Goal: Task Accomplishment & Management: Complete application form

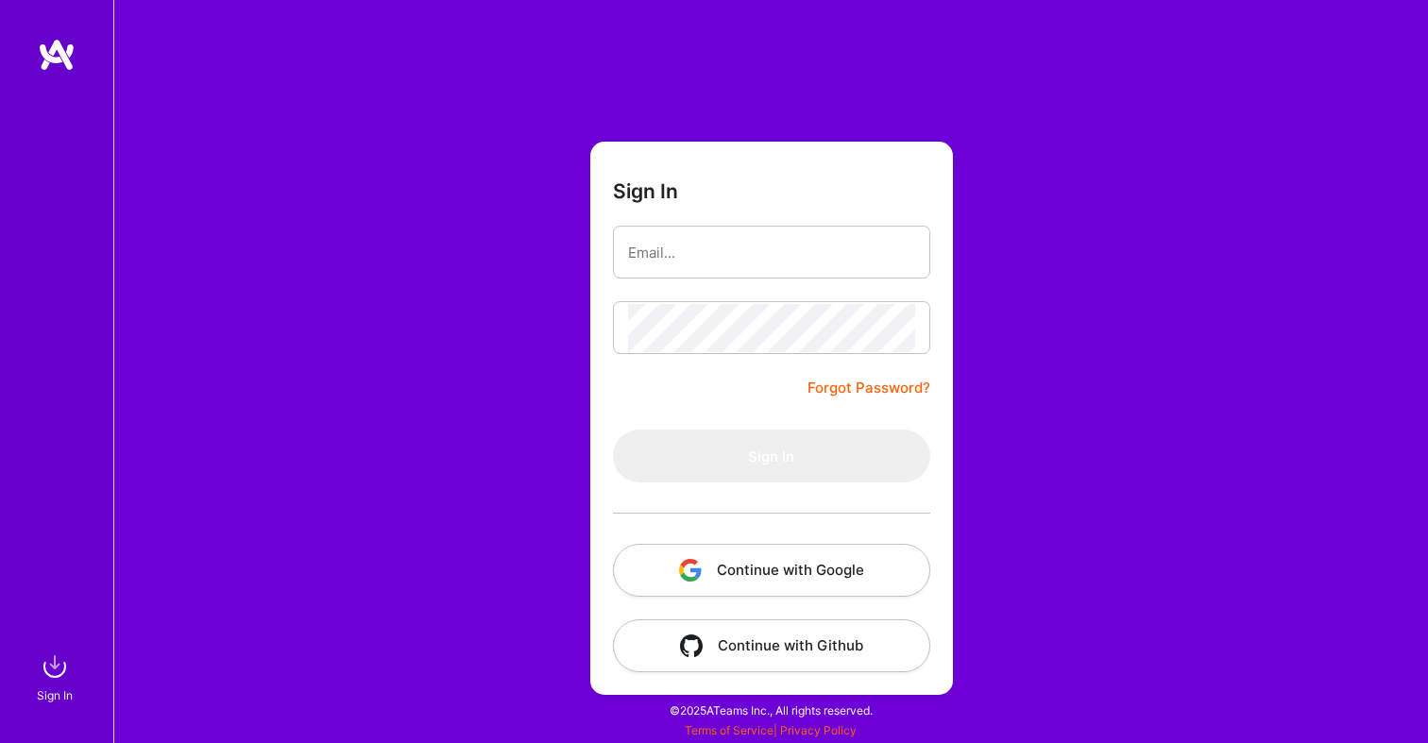
click at [820, 563] on button "Continue with Google" at bounding box center [771, 570] width 317 height 53
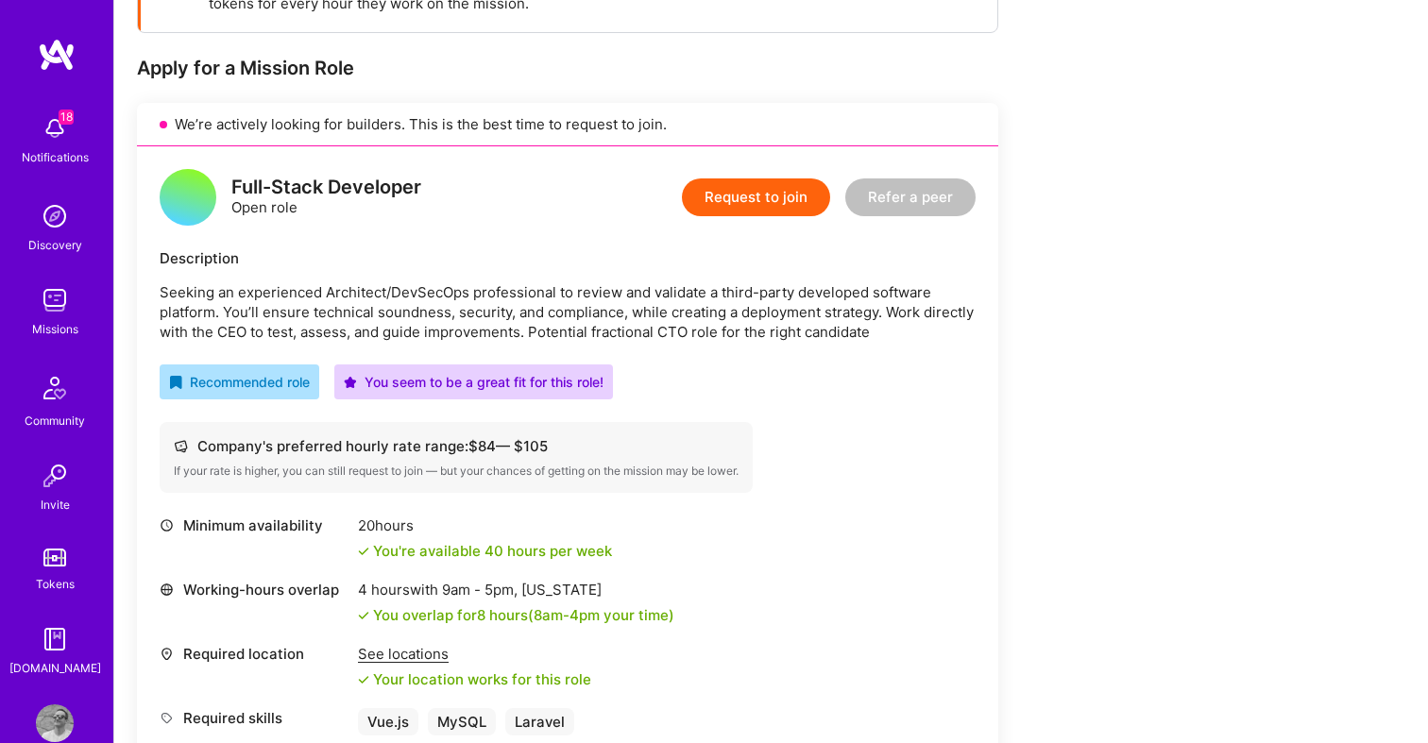
scroll to position [338, 0]
click at [748, 202] on button "Request to join" at bounding box center [756, 198] width 148 height 38
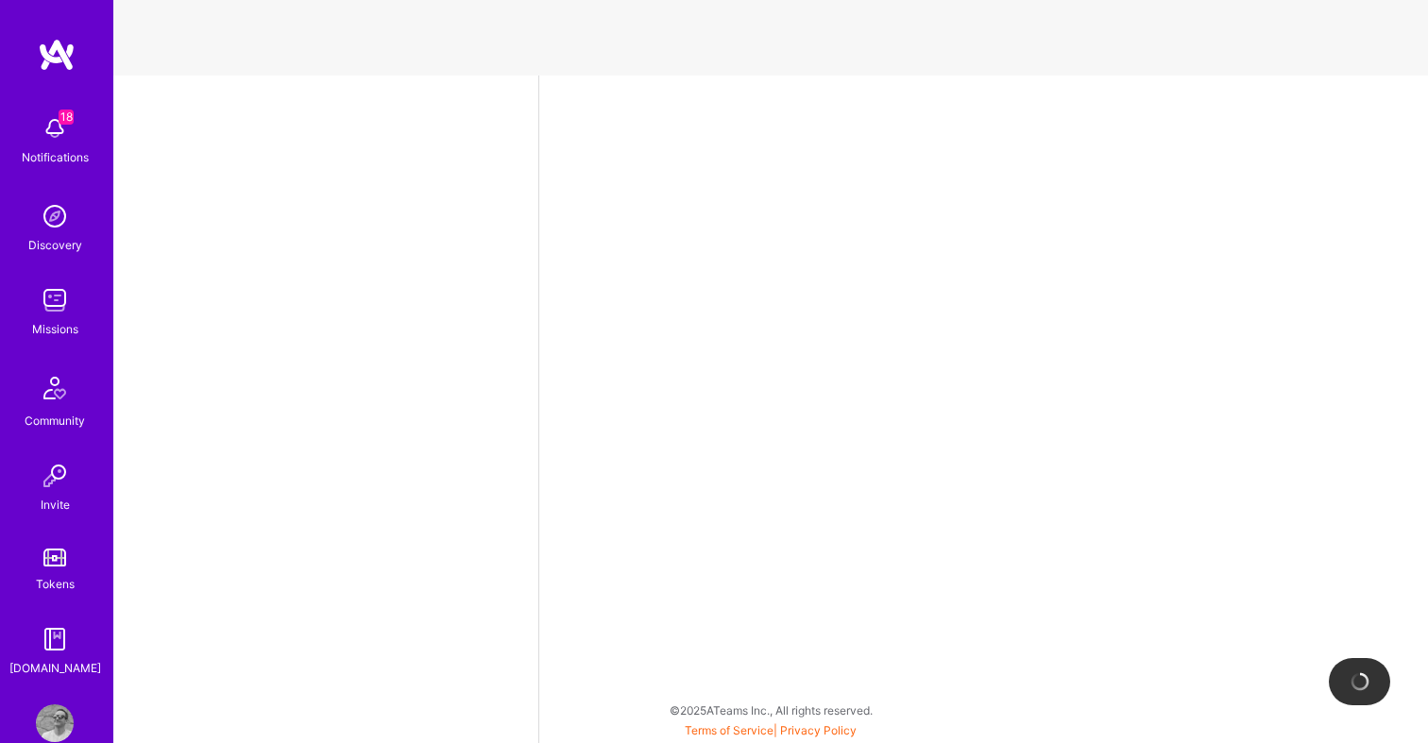
select select "US"
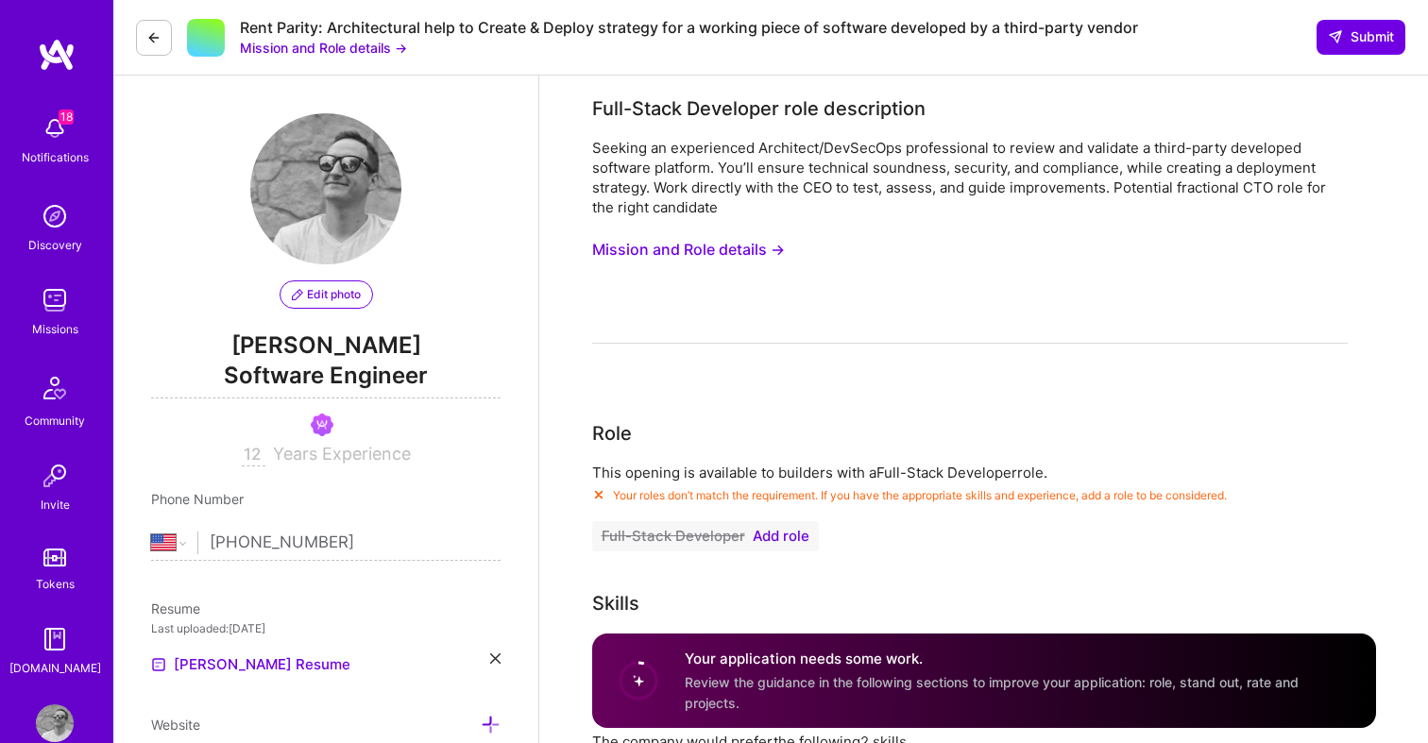
click at [778, 535] on span "Add role" at bounding box center [780, 536] width 57 height 15
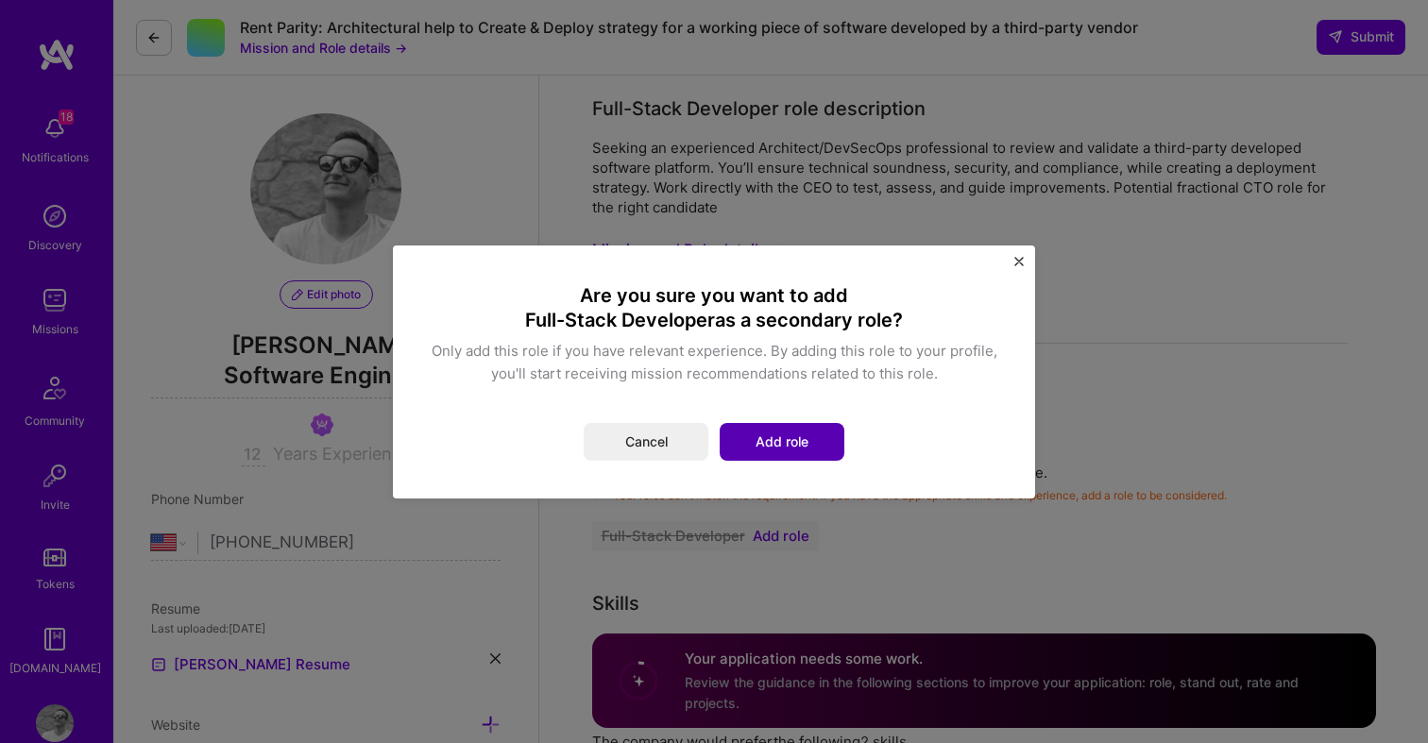
click at [786, 431] on button "Add role" at bounding box center [781, 442] width 125 height 38
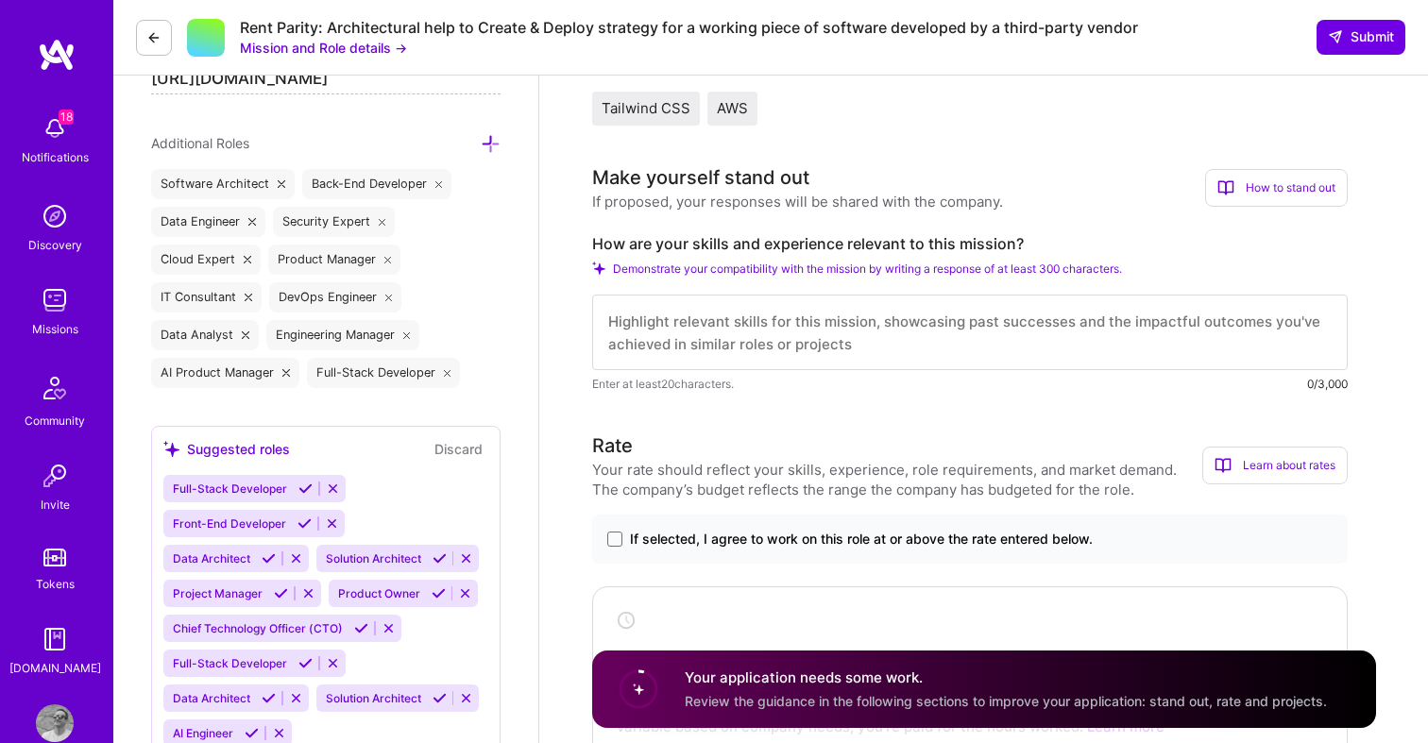
click at [848, 323] on textarea at bounding box center [969, 333] width 755 height 76
click at [1157, 317] on textarea "I've been working with Laravel for over 10 years, am actively involved in the c…" at bounding box center [969, 333] width 755 height 76
click at [893, 355] on textarea "I've been working with Laravel for over 10 years, am actively involved in the c…" at bounding box center [969, 333] width 755 height 76
click at [944, 322] on textarea "I've been working with Laravel for over 10 years, am actively involved in the c…" at bounding box center [969, 333] width 755 height 76
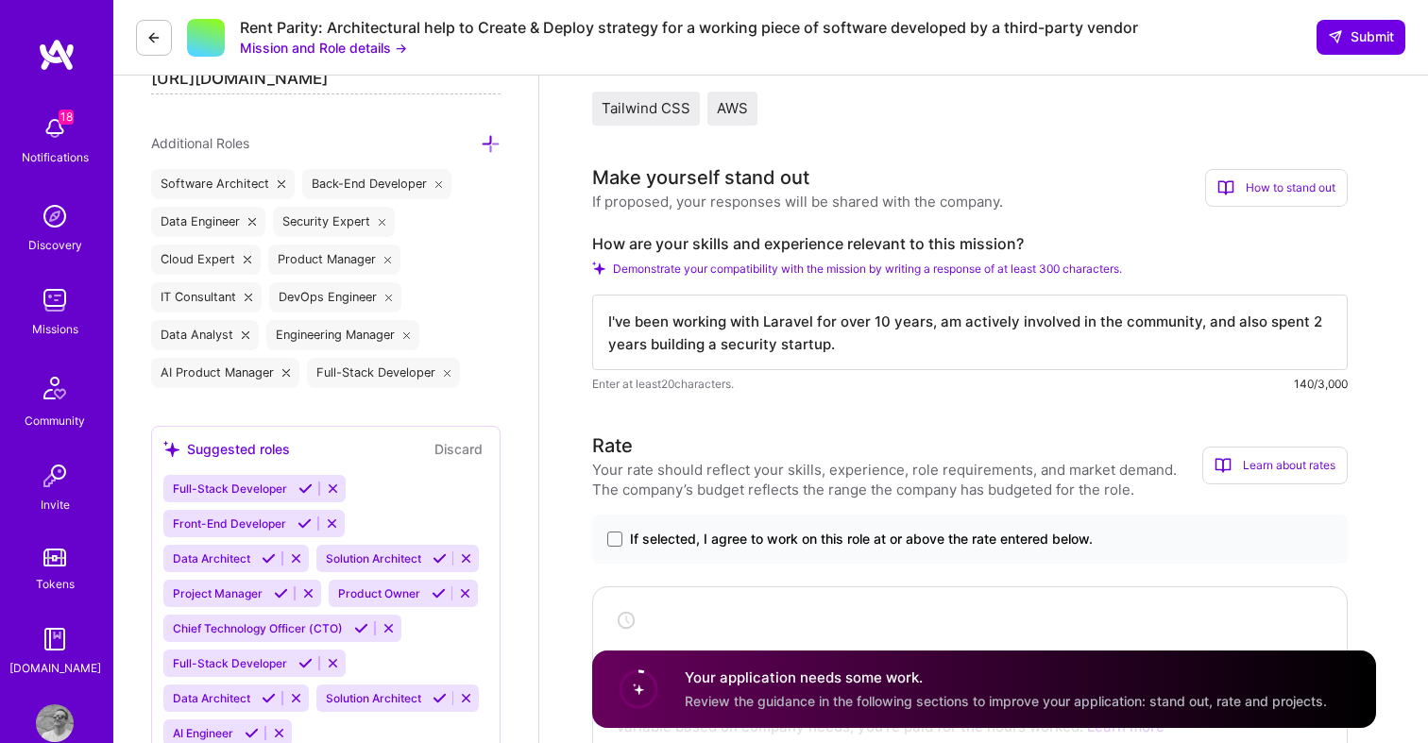
click at [847, 342] on textarea "I've been working with Laravel for over 10 years, am actively involved in the c…" at bounding box center [969, 333] width 755 height 76
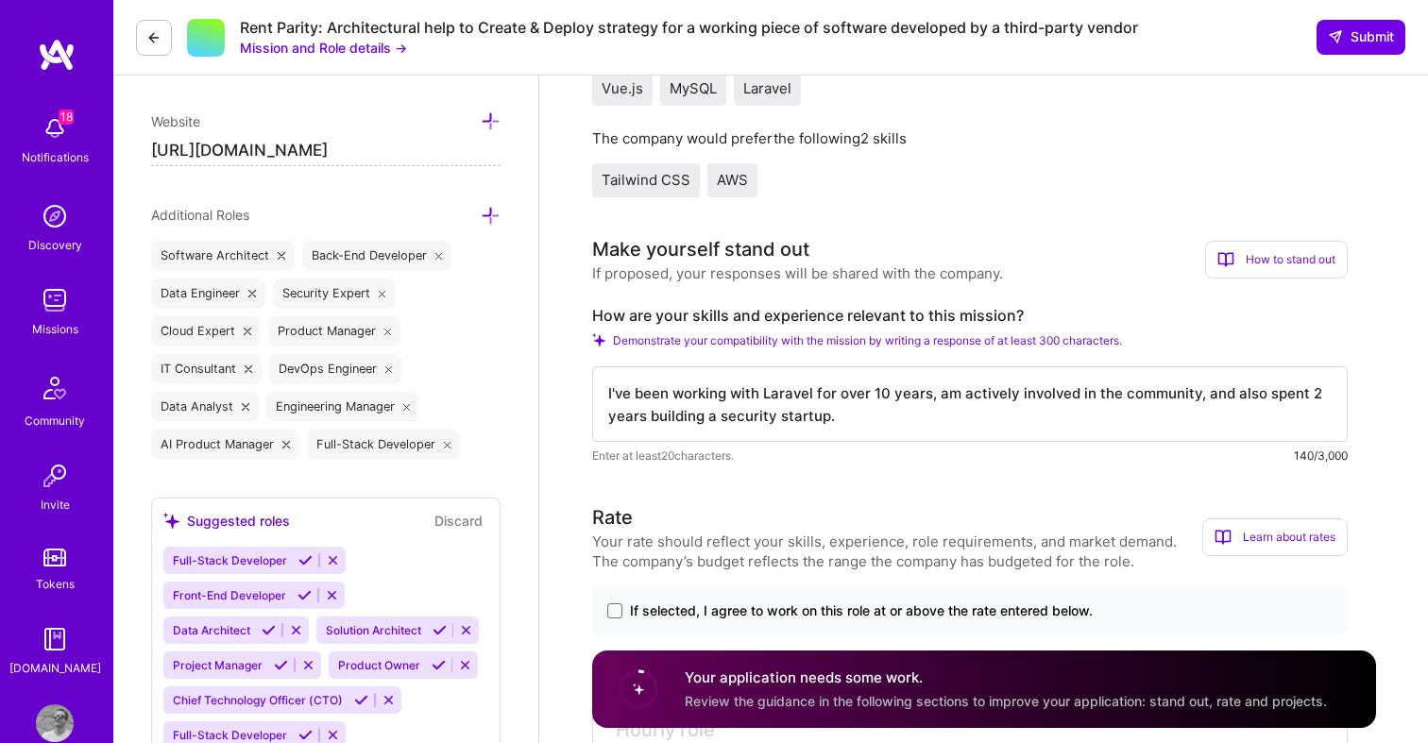
scroll to position [604, 0]
click at [939, 394] on textarea "I've been working with Laravel for over 10 years, am actively involved in the c…" at bounding box center [969, 403] width 755 height 76
click at [937, 393] on textarea "I've been working with Laravel for over 10 years, and am actively involved in t…" at bounding box center [969, 403] width 755 height 76
click at [874, 424] on textarea "I've been working with Laravel for over 10 years, am actively involved in the c…" at bounding box center [969, 403] width 755 height 76
click at [1227, 415] on textarea "I've been working with Laravel for over 10 years, am actively involved in the c…" at bounding box center [969, 403] width 755 height 76
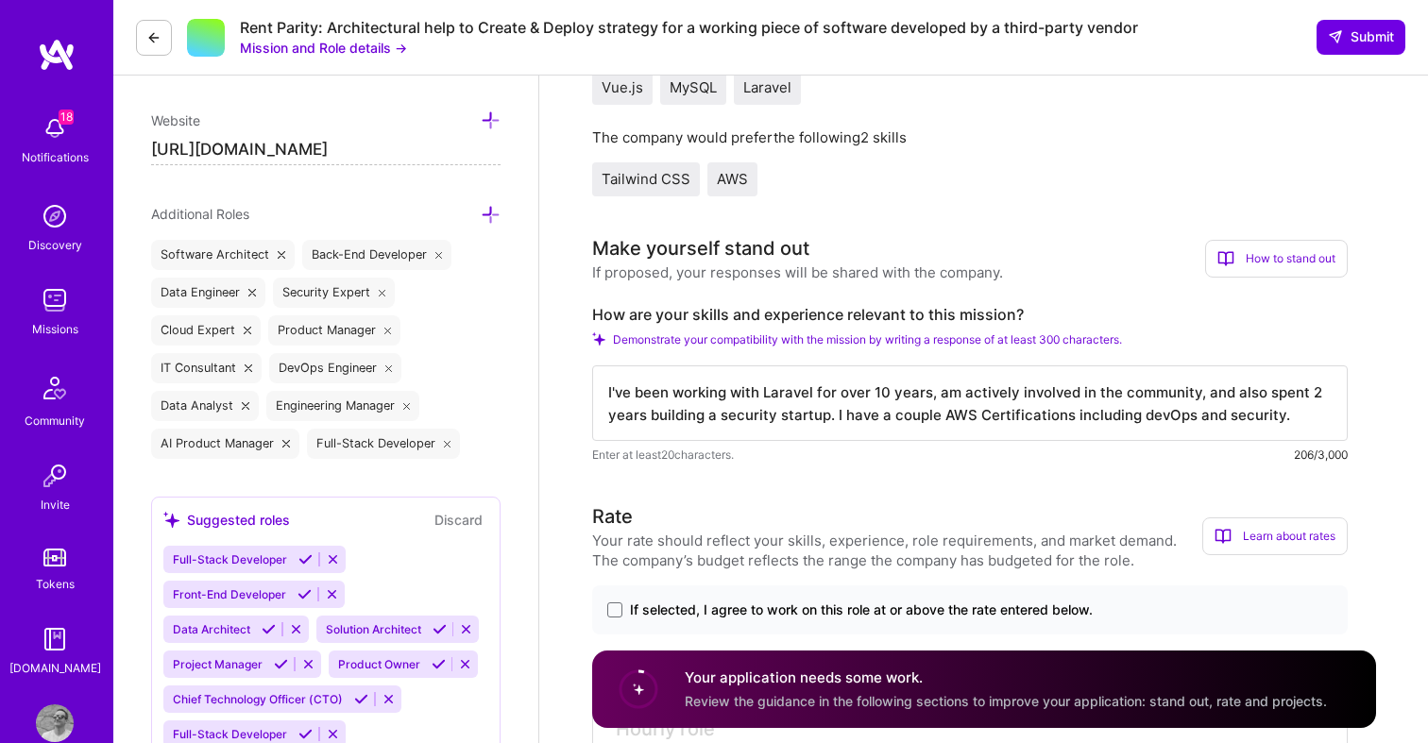
click at [1311, 425] on textarea "I've been working with Laravel for over 10 years, am actively involved in the c…" at bounding box center [969, 403] width 755 height 76
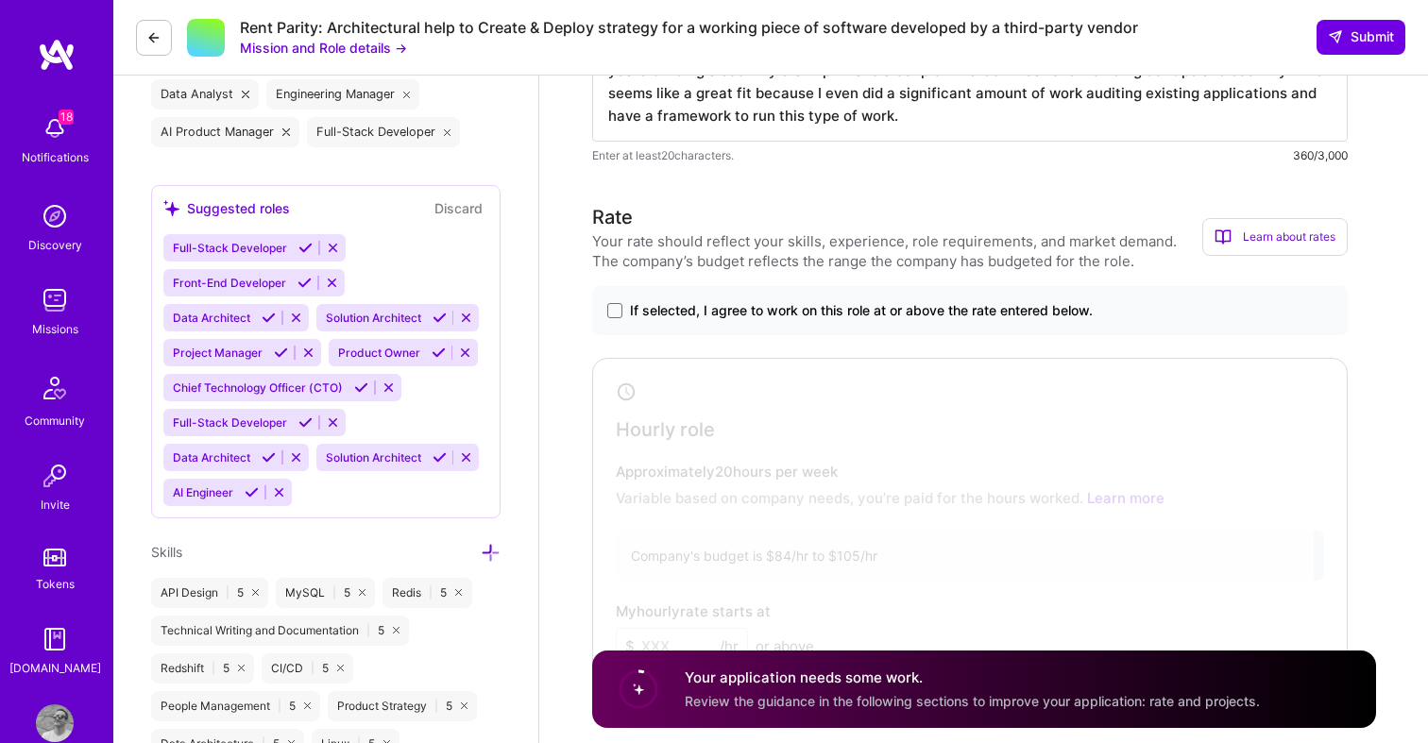
scroll to position [918, 0]
type textarea "I've been working with Laravel for over 10 years, am actively involved in the c…"
click at [920, 318] on div "If selected, I agree to work on this role at or above the rate entered below." at bounding box center [969, 308] width 755 height 49
click at [883, 311] on span "If selected, I agree to work on this role at or above the rate entered below." at bounding box center [861, 308] width 463 height 19
click at [0, 0] on input "If selected, I agree to work on this role at or above the rate entered below." at bounding box center [0, 0] width 0 height 0
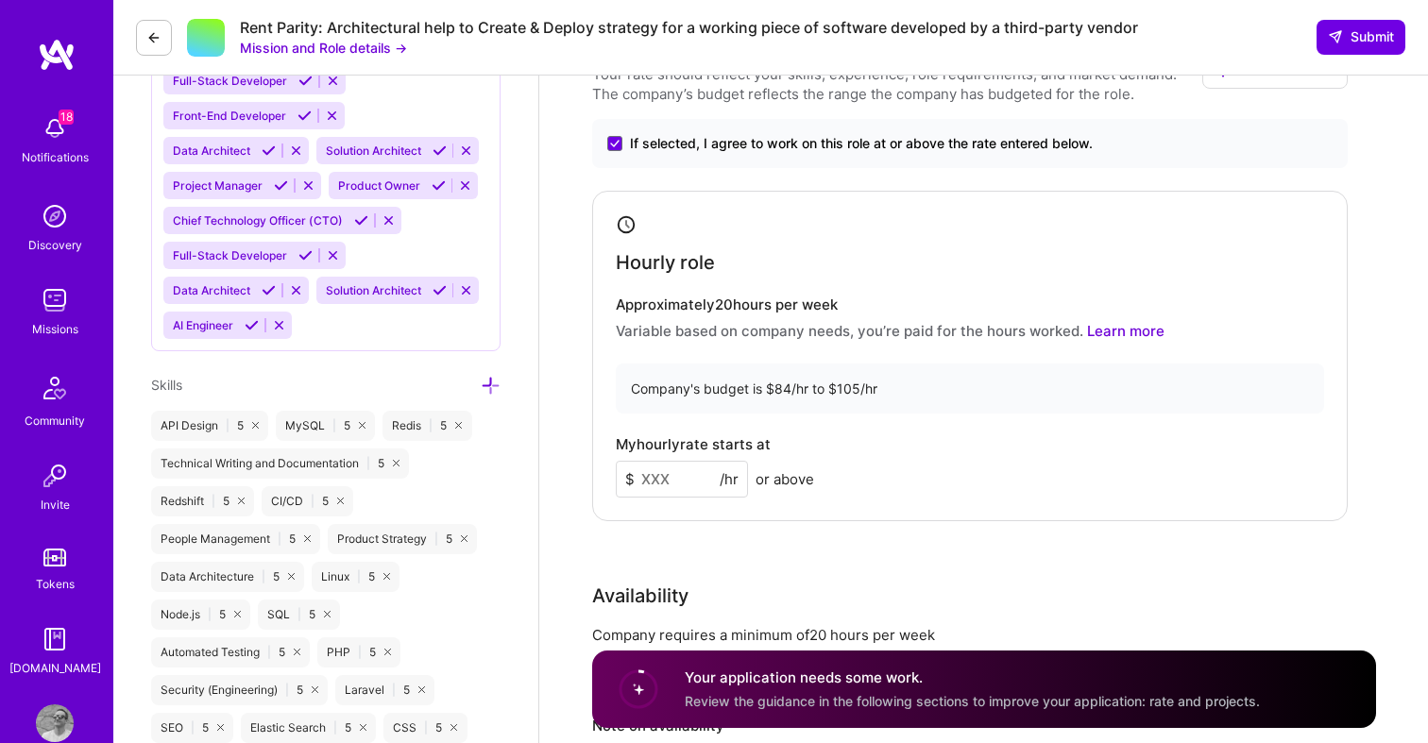
scroll to position [1081, 0]
click at [673, 481] on input at bounding box center [682, 481] width 132 height 37
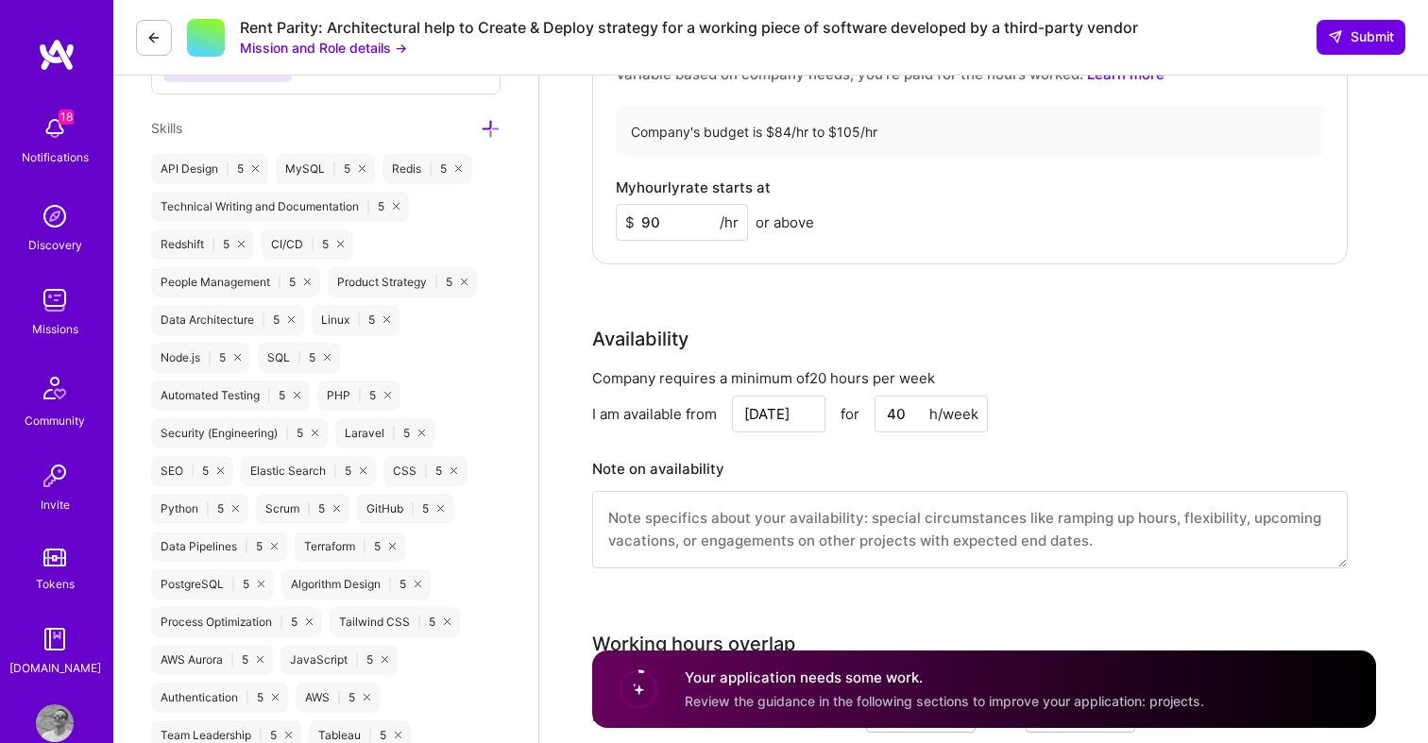
scroll to position [1344, 0]
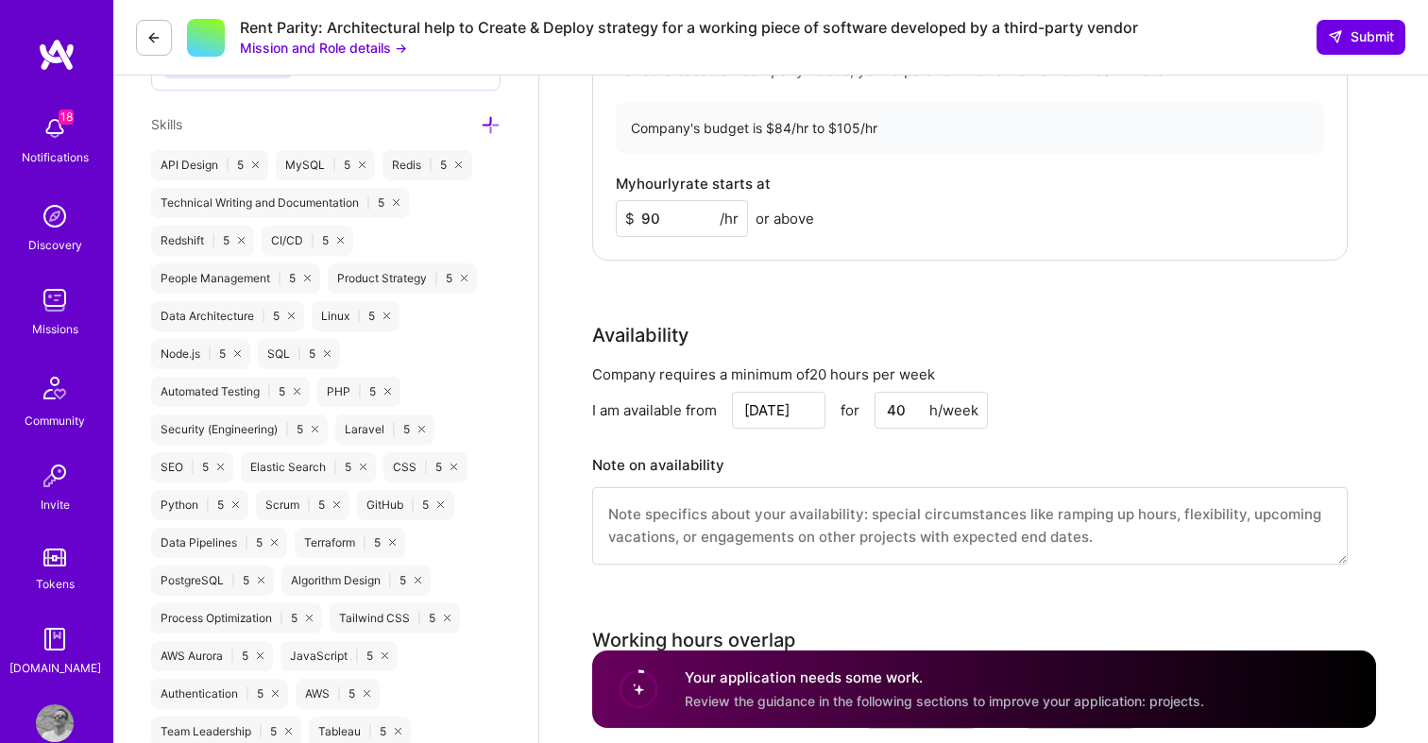
type input "9"
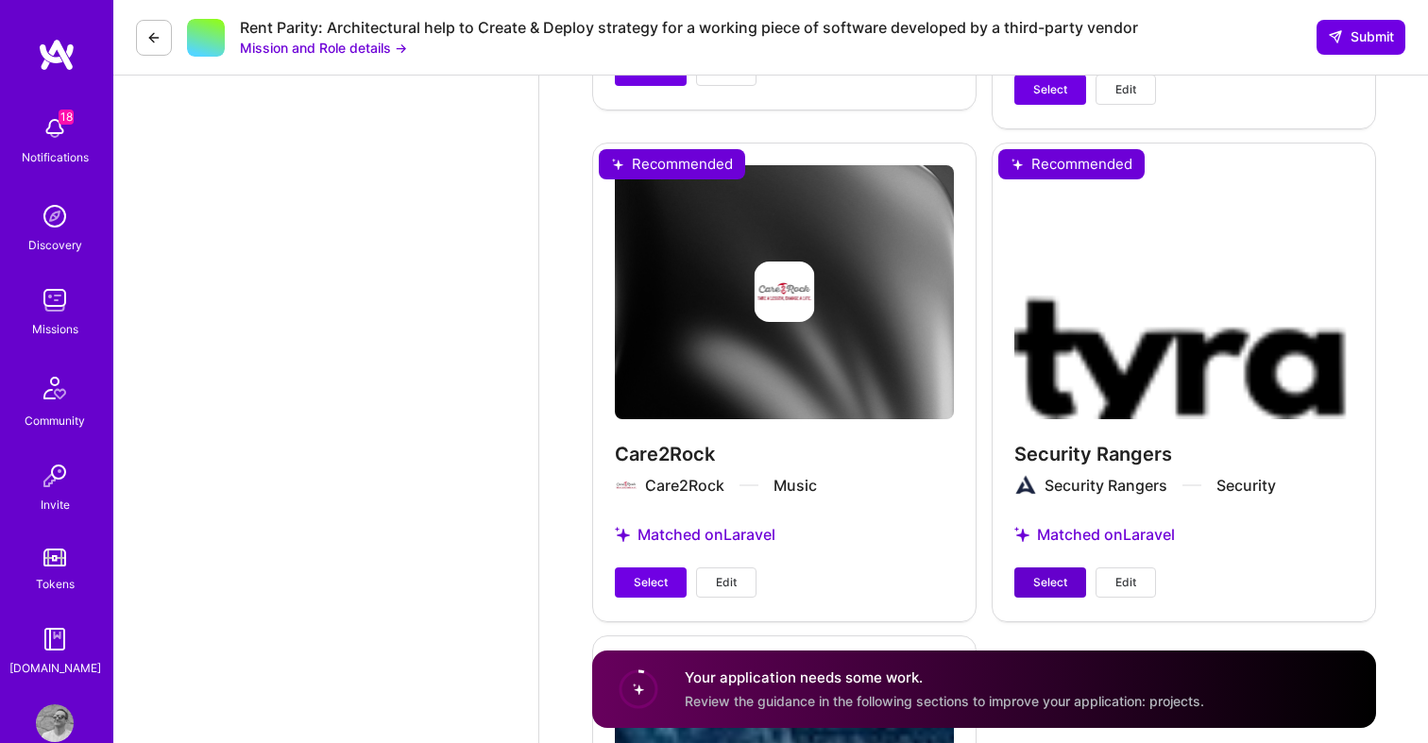
scroll to position [4152, 0]
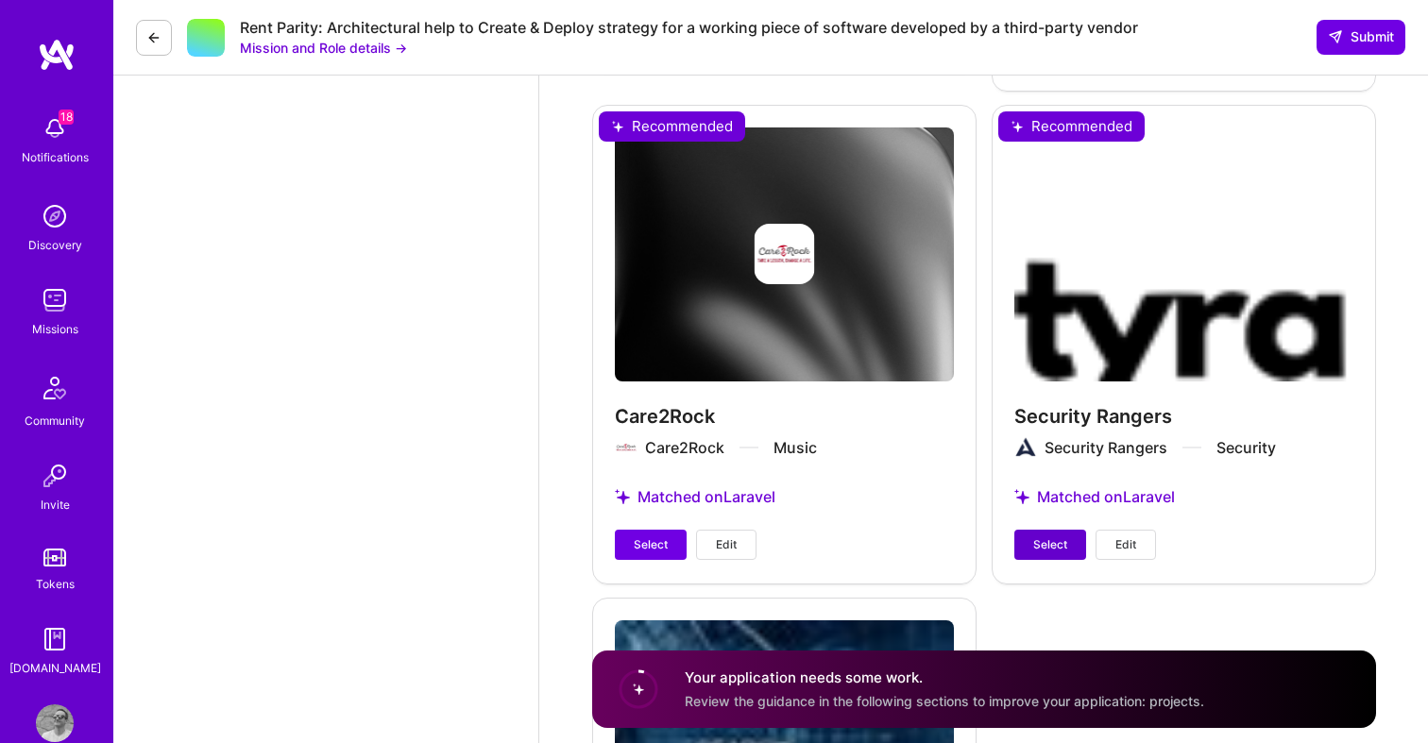
type input "84"
click at [1054, 544] on span "Select" at bounding box center [1050, 544] width 34 height 17
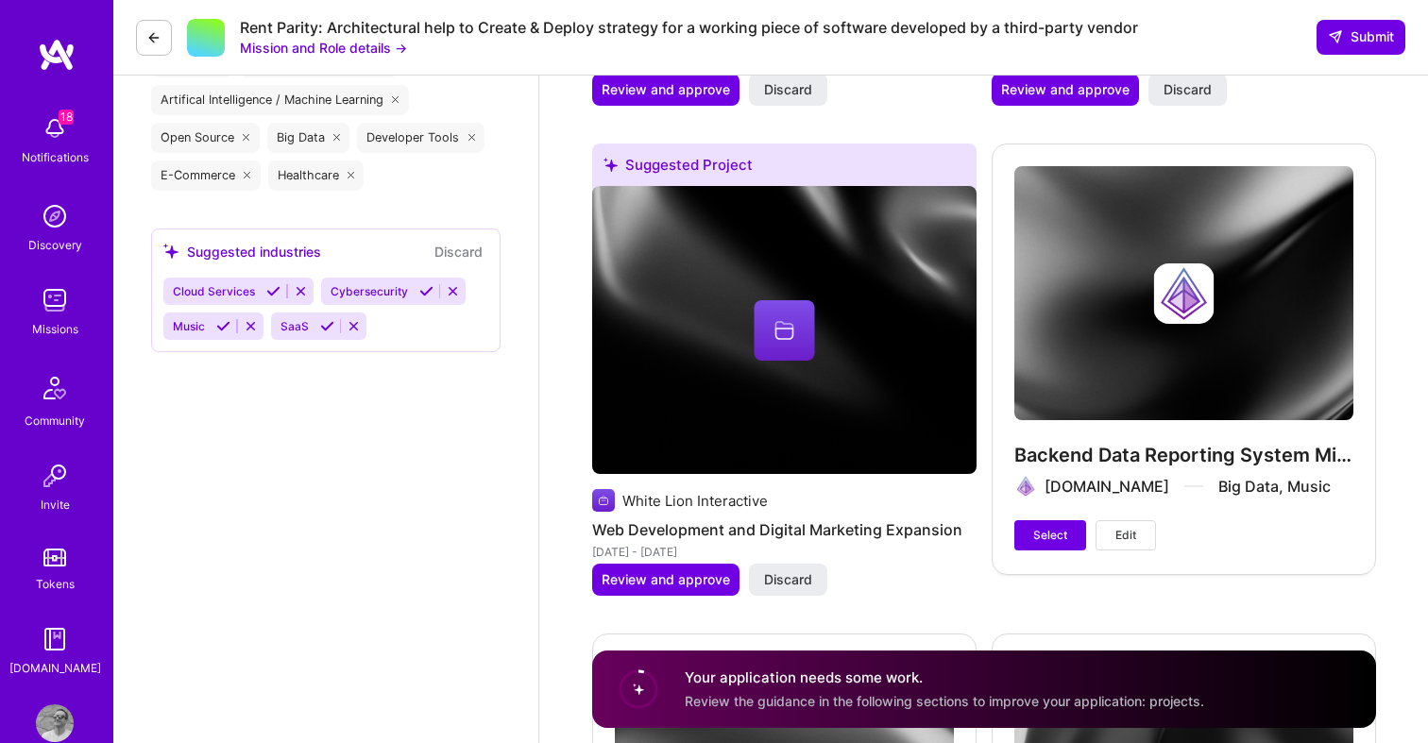
scroll to position [2917, 0]
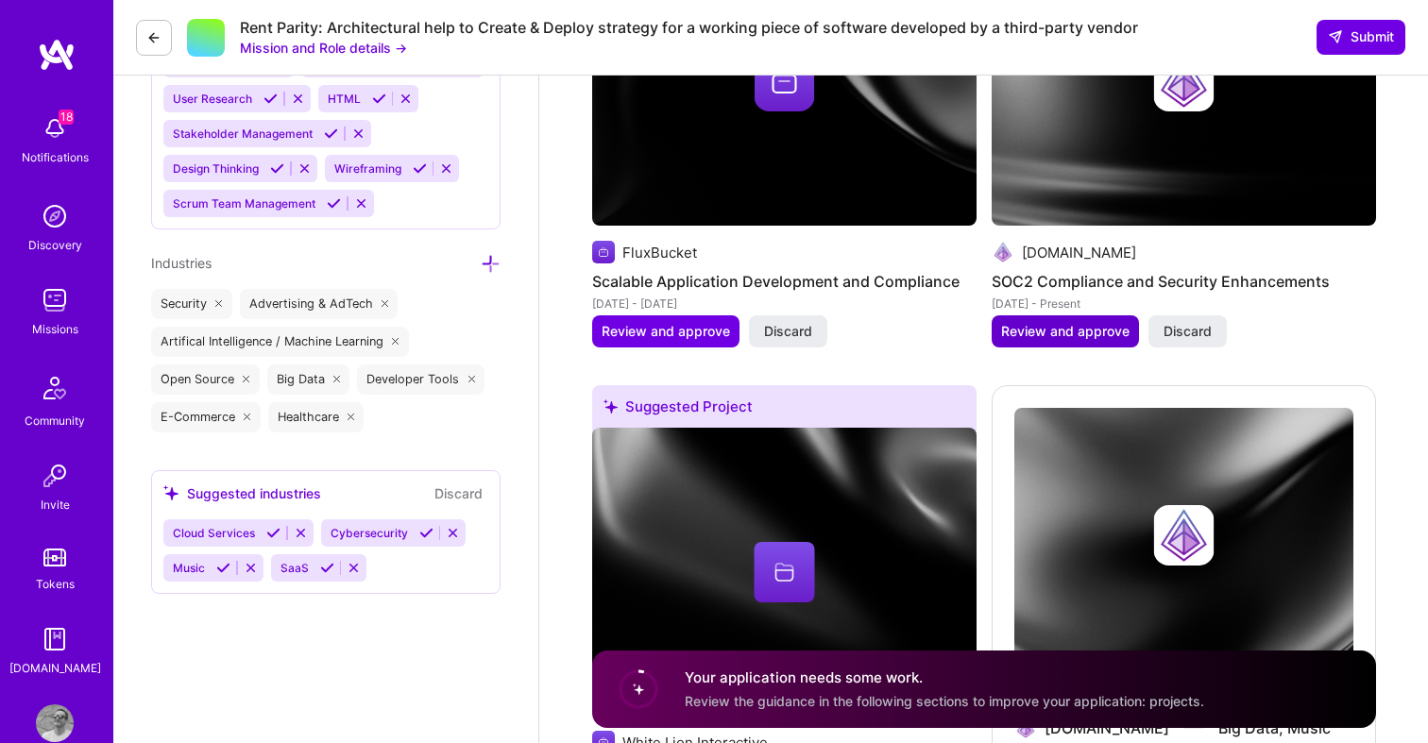
click at [1091, 324] on span "Review and approve" at bounding box center [1065, 331] width 128 height 19
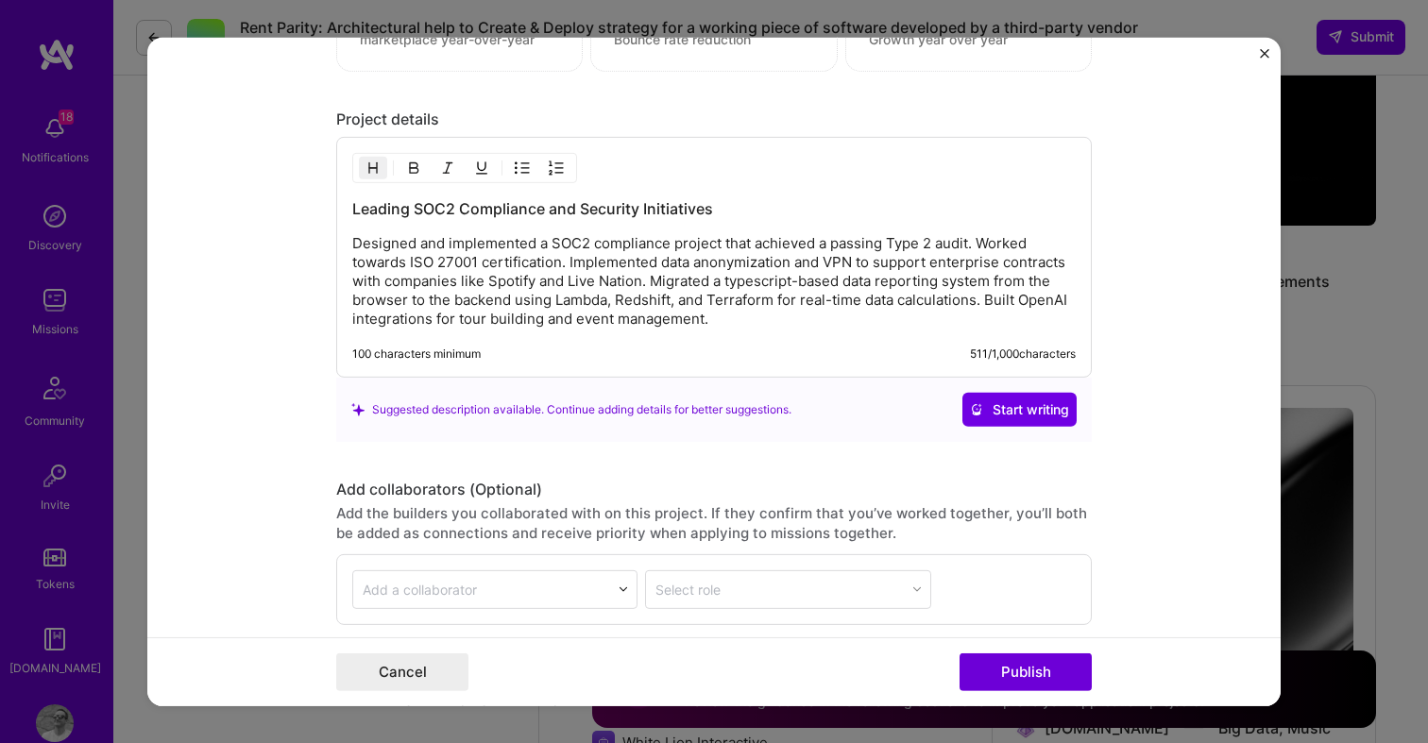
scroll to position [2359, 0]
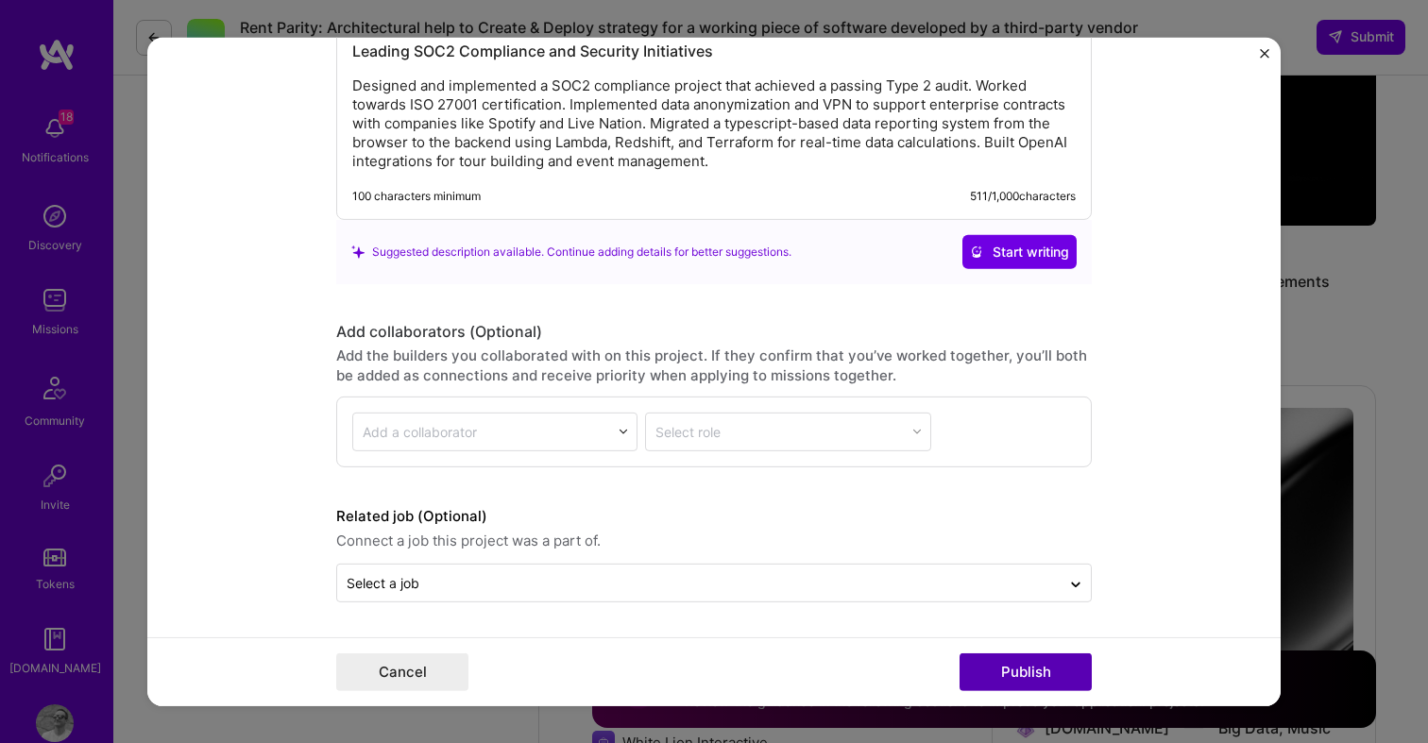
click at [1005, 662] on button "Publish" at bounding box center [1025, 672] width 132 height 38
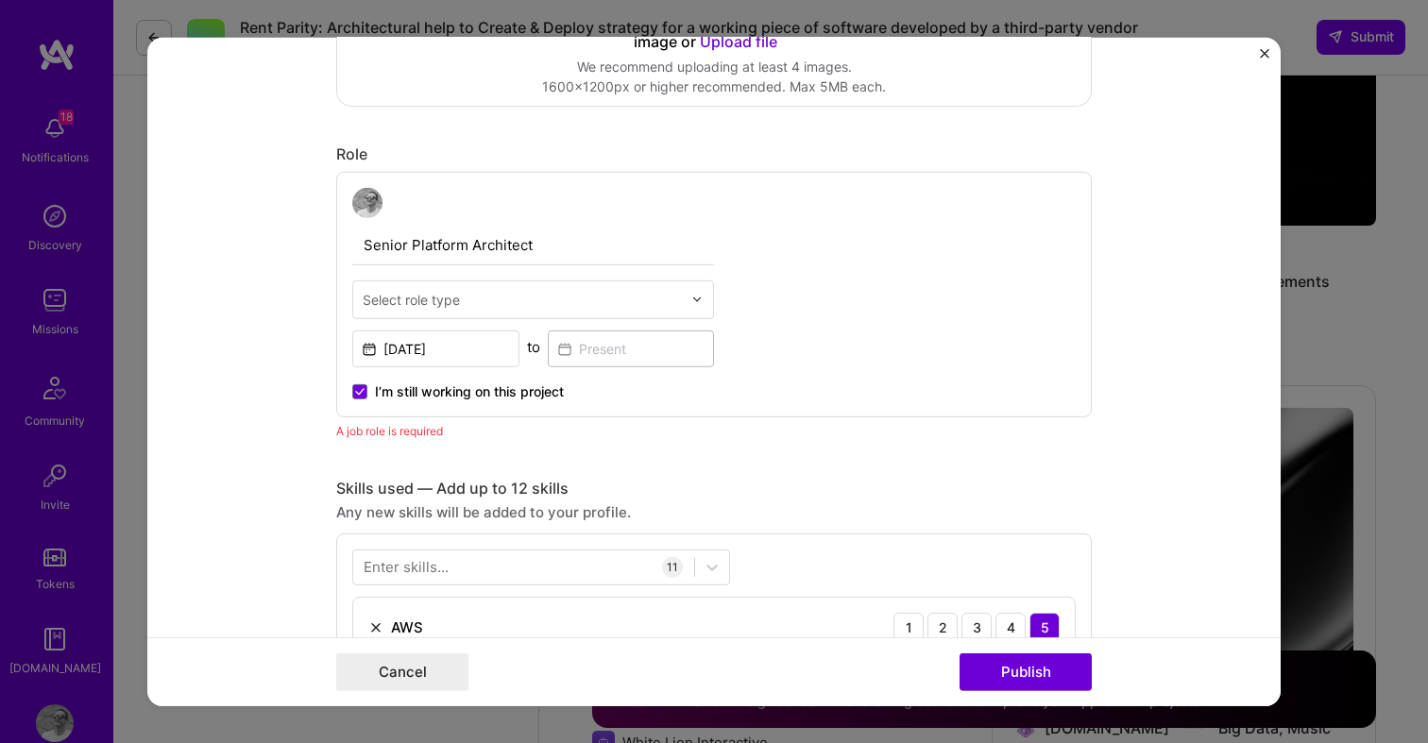
scroll to position [525, 0]
click at [515, 305] on input "text" at bounding box center [522, 301] width 319 height 20
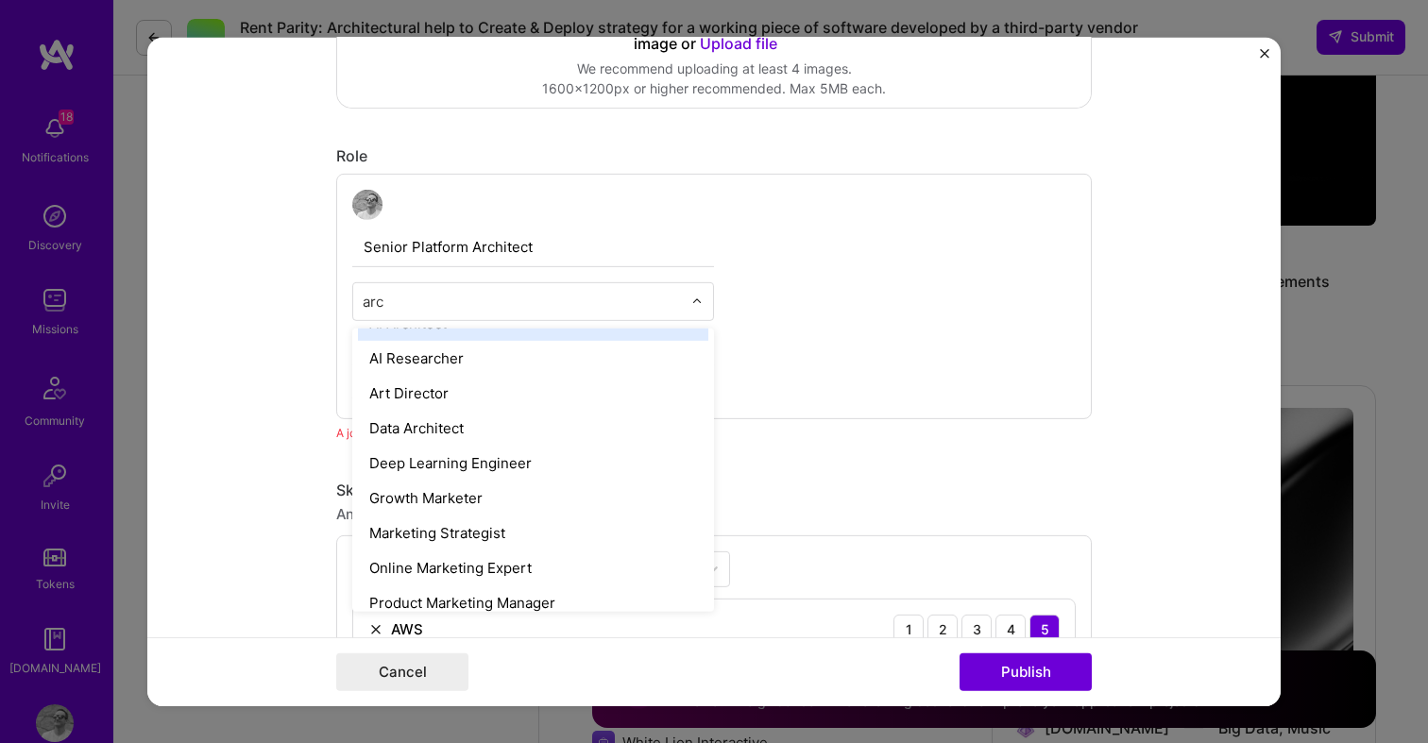
scroll to position [0, 0]
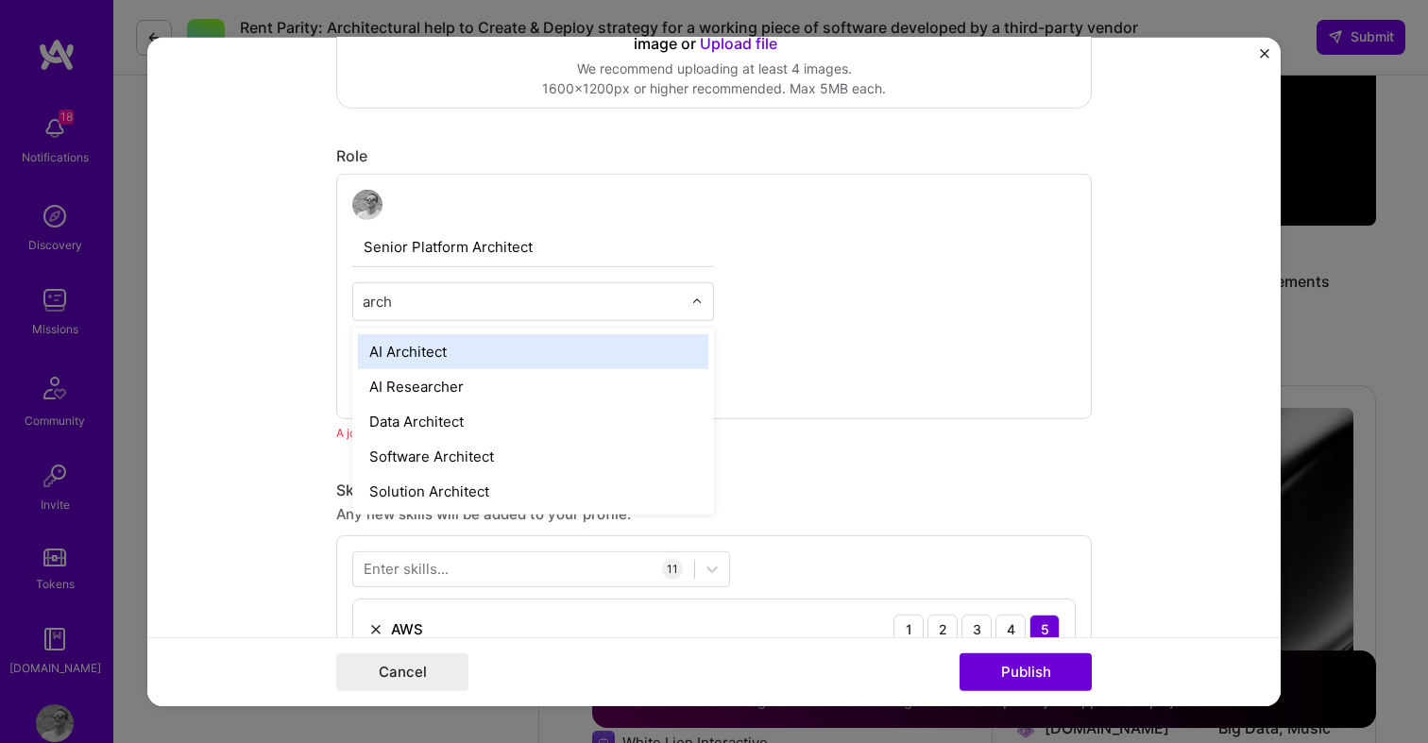
type input "archi"
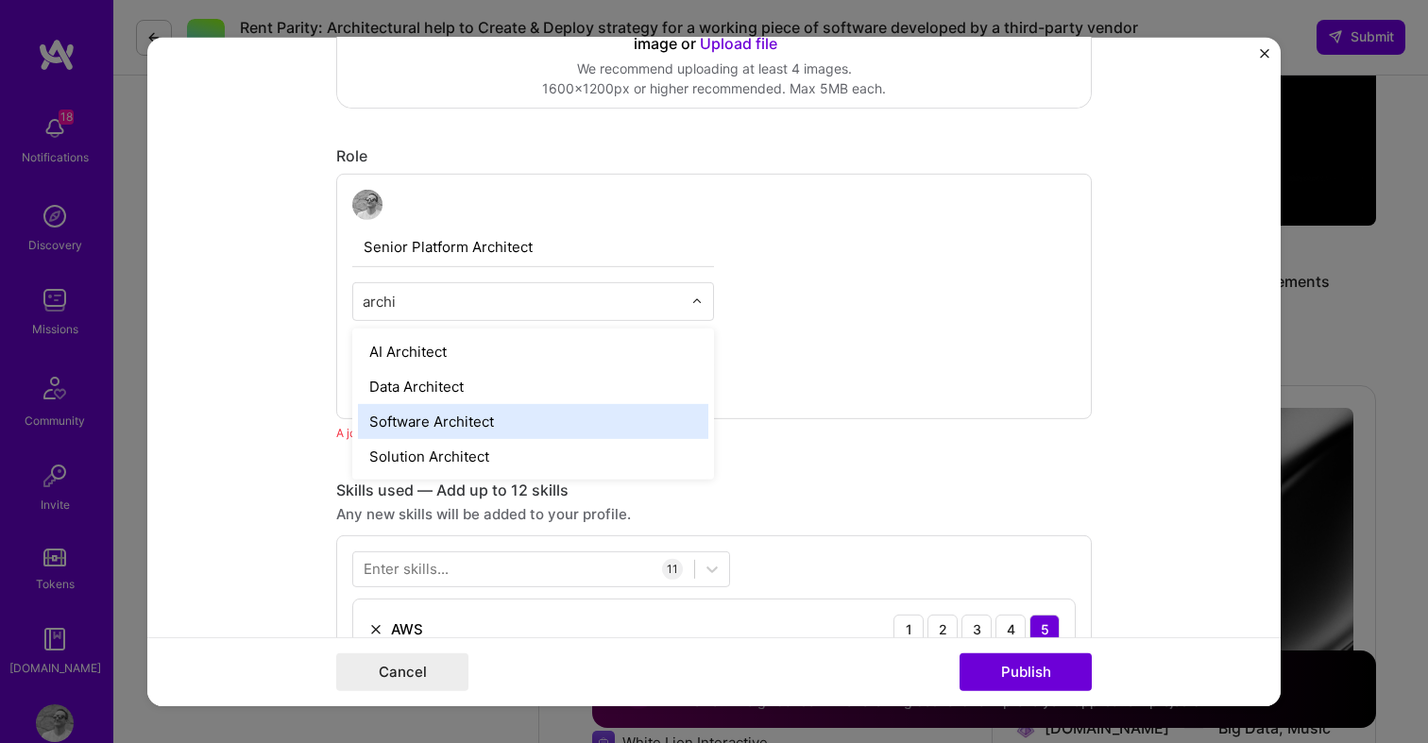
click at [501, 424] on div "Software Architect" at bounding box center [533, 420] width 350 height 35
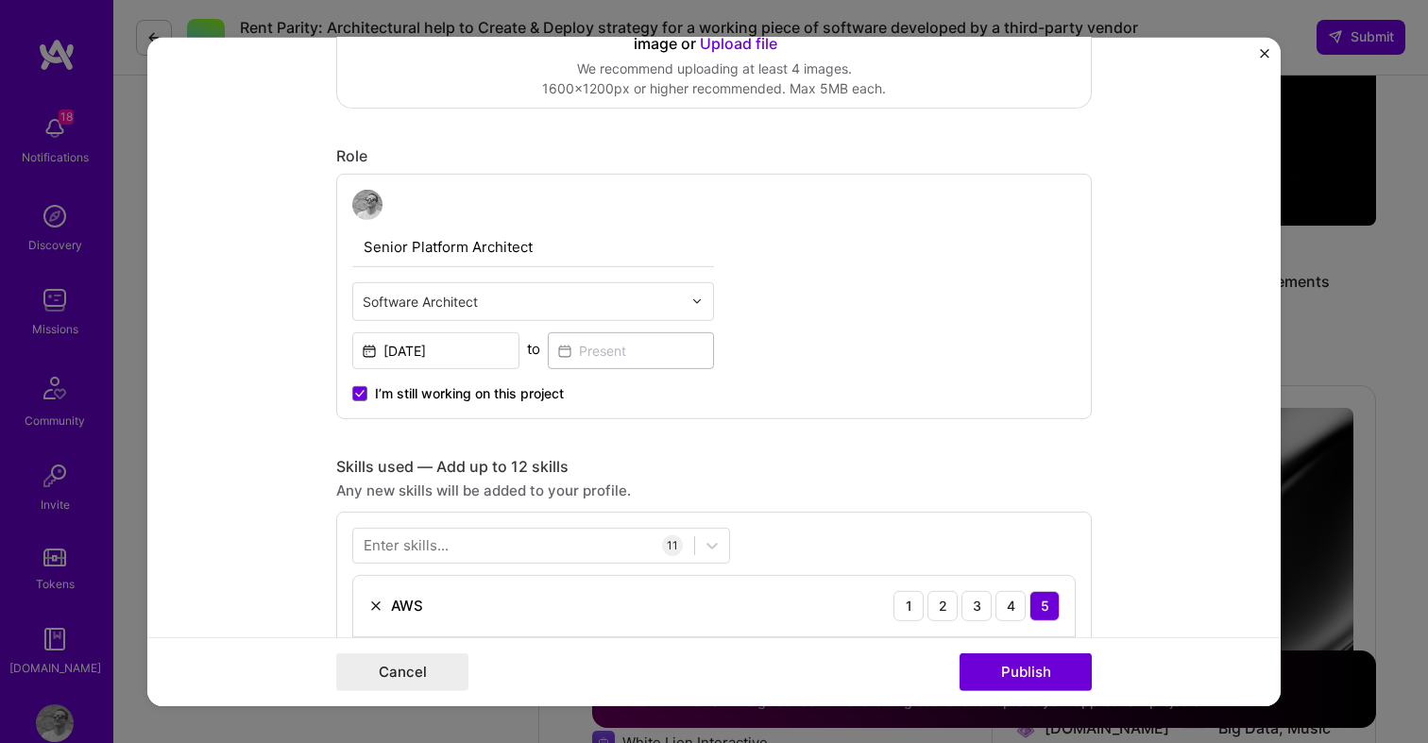
click at [457, 397] on span "I’m still working on this project" at bounding box center [469, 392] width 189 height 19
click at [0, 0] on input "I’m still working on this project" at bounding box center [0, 0] width 0 height 0
click at [640, 343] on input at bounding box center [631, 349] width 167 height 37
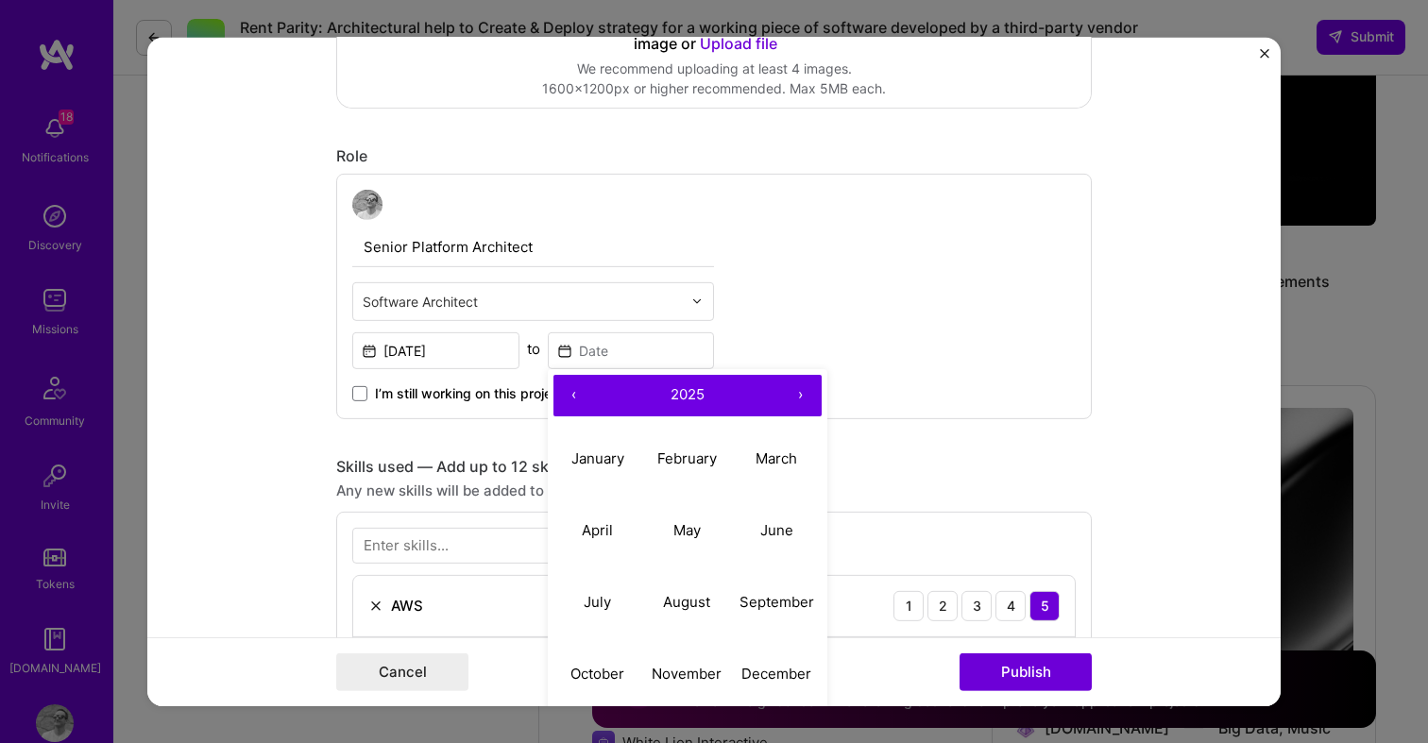
click at [570, 393] on button "‹" at bounding box center [574, 395] width 42 height 42
click at [801, 389] on button "›" at bounding box center [801, 395] width 42 height 42
click at [612, 460] on abbr "January" at bounding box center [597, 458] width 53 height 18
type input "Jan, 2024"
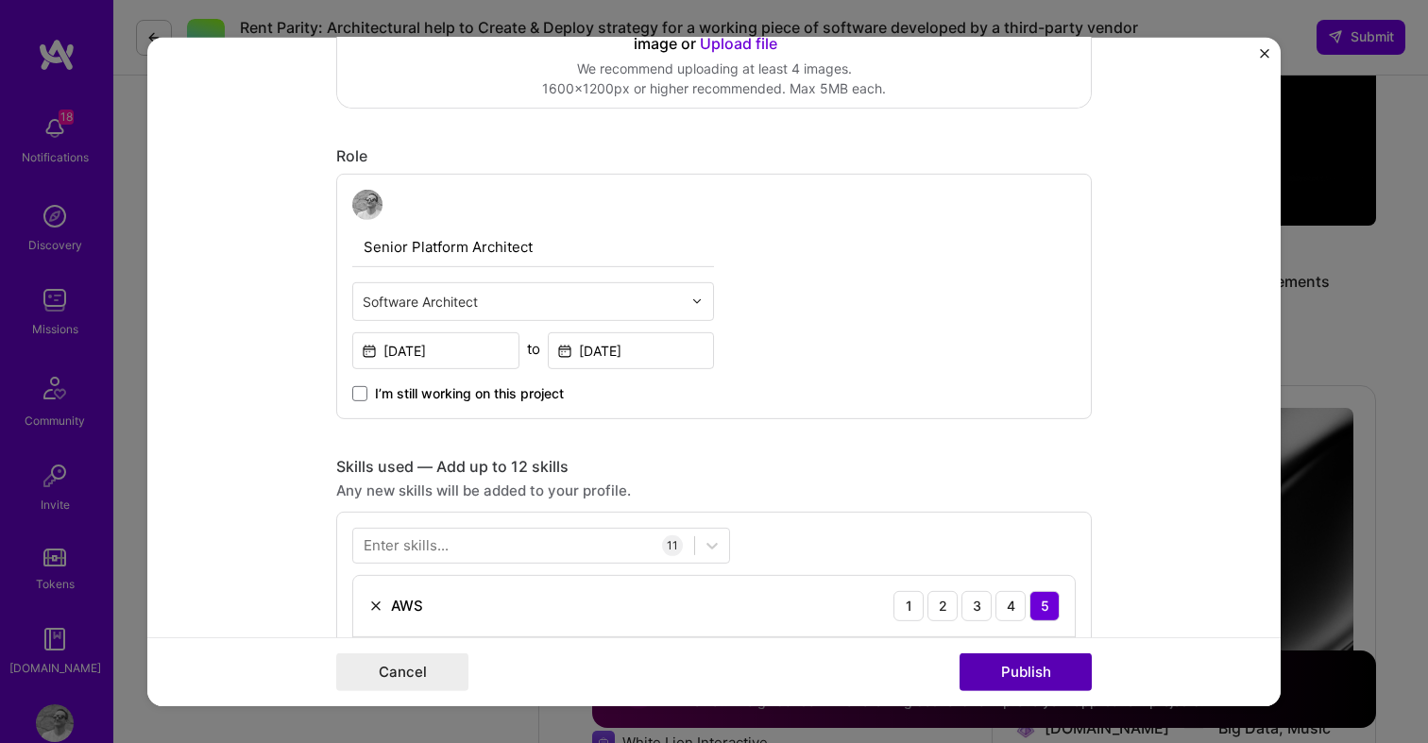
click at [1022, 668] on button "Publish" at bounding box center [1025, 672] width 132 height 38
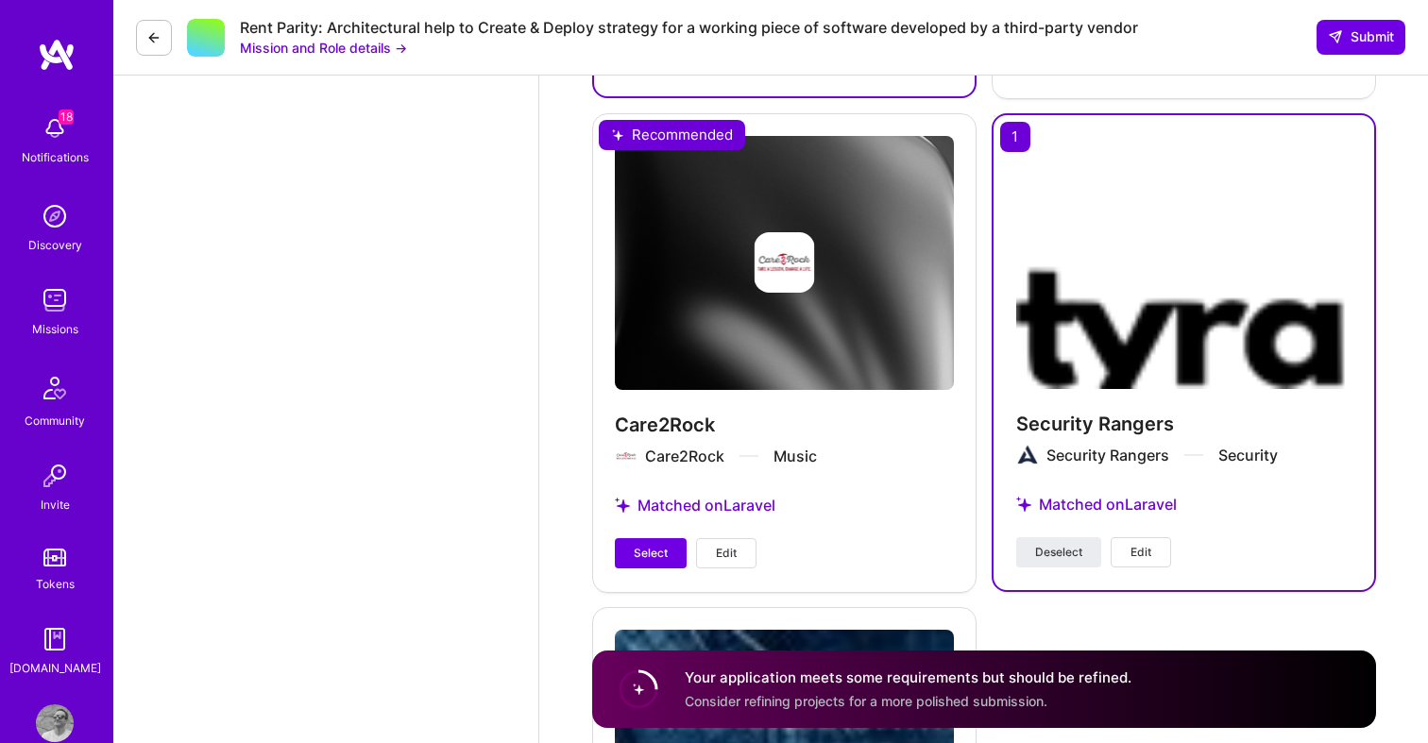
scroll to position [4136, 0]
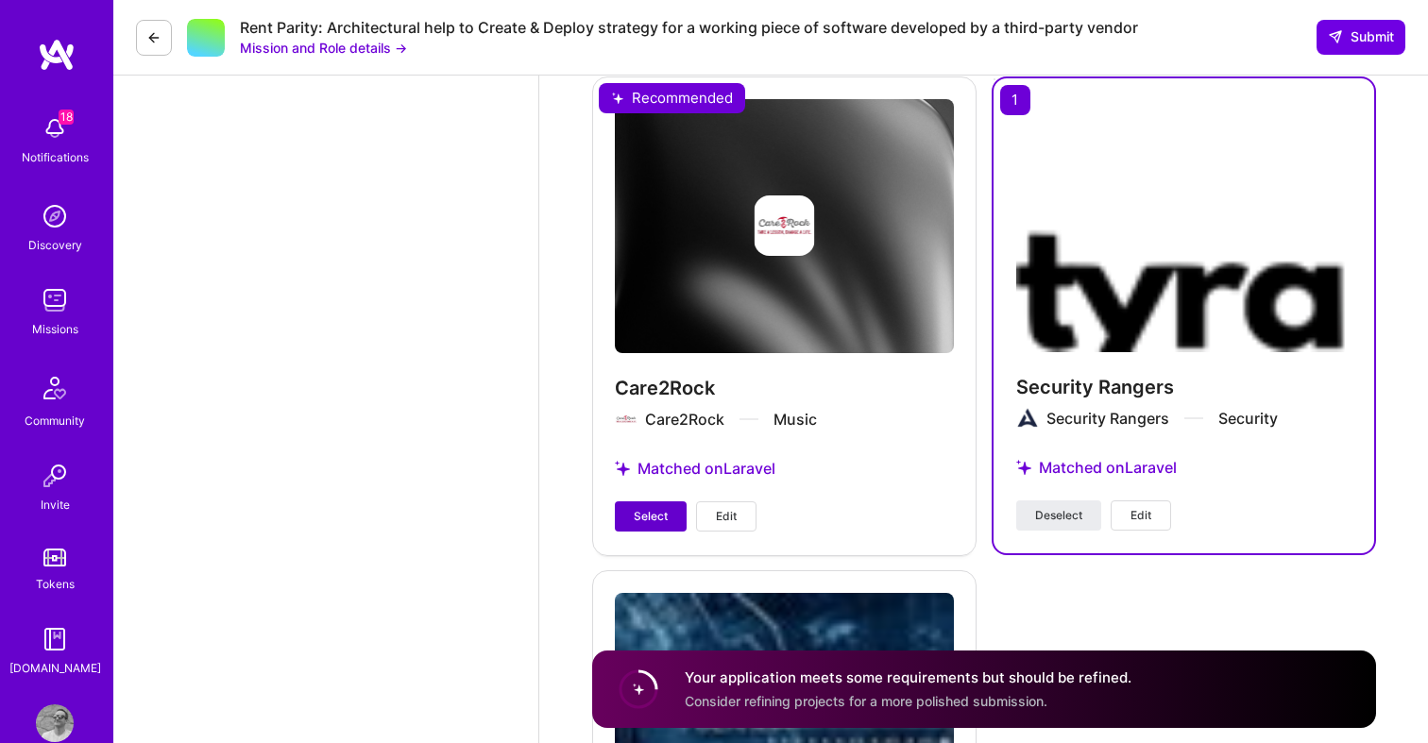
click at [629, 524] on button "Select" at bounding box center [651, 516] width 72 height 30
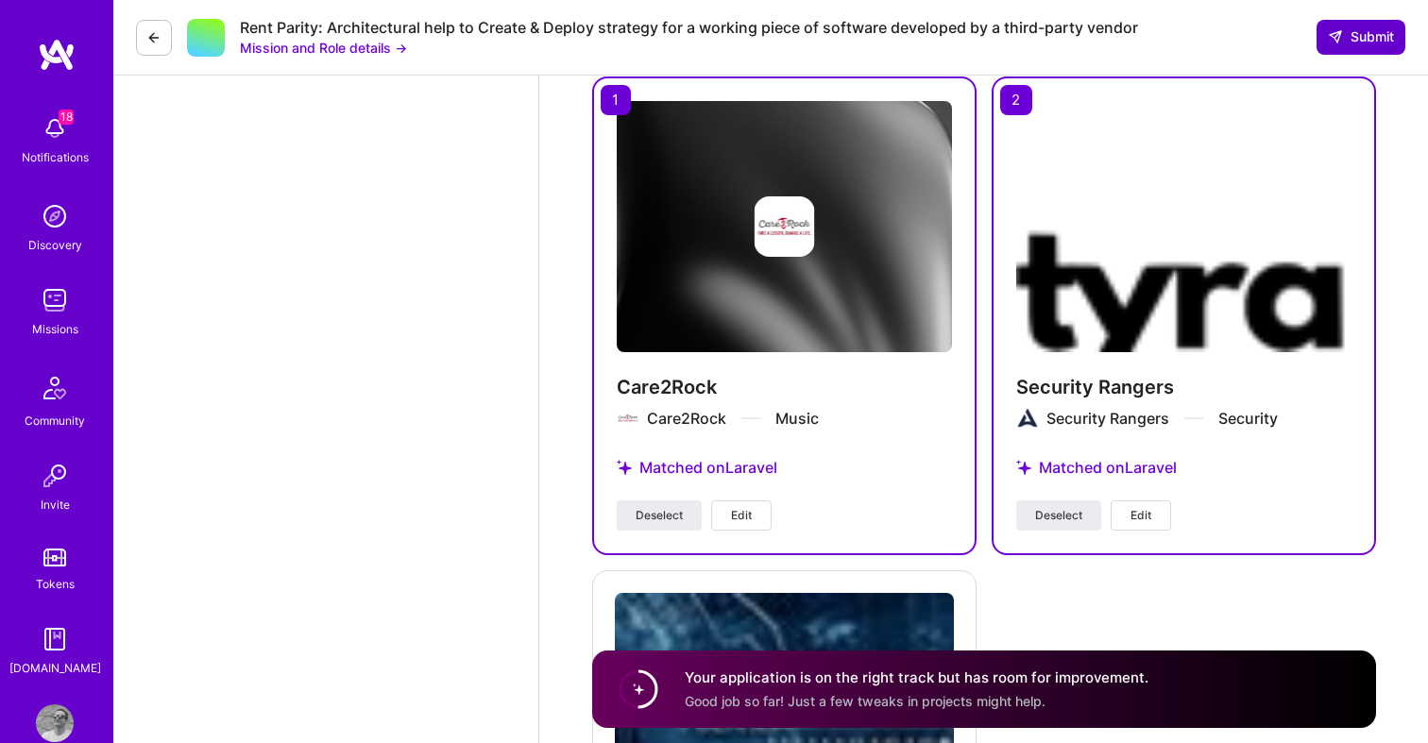
click at [1356, 45] on span "Submit" at bounding box center [1360, 36] width 66 height 19
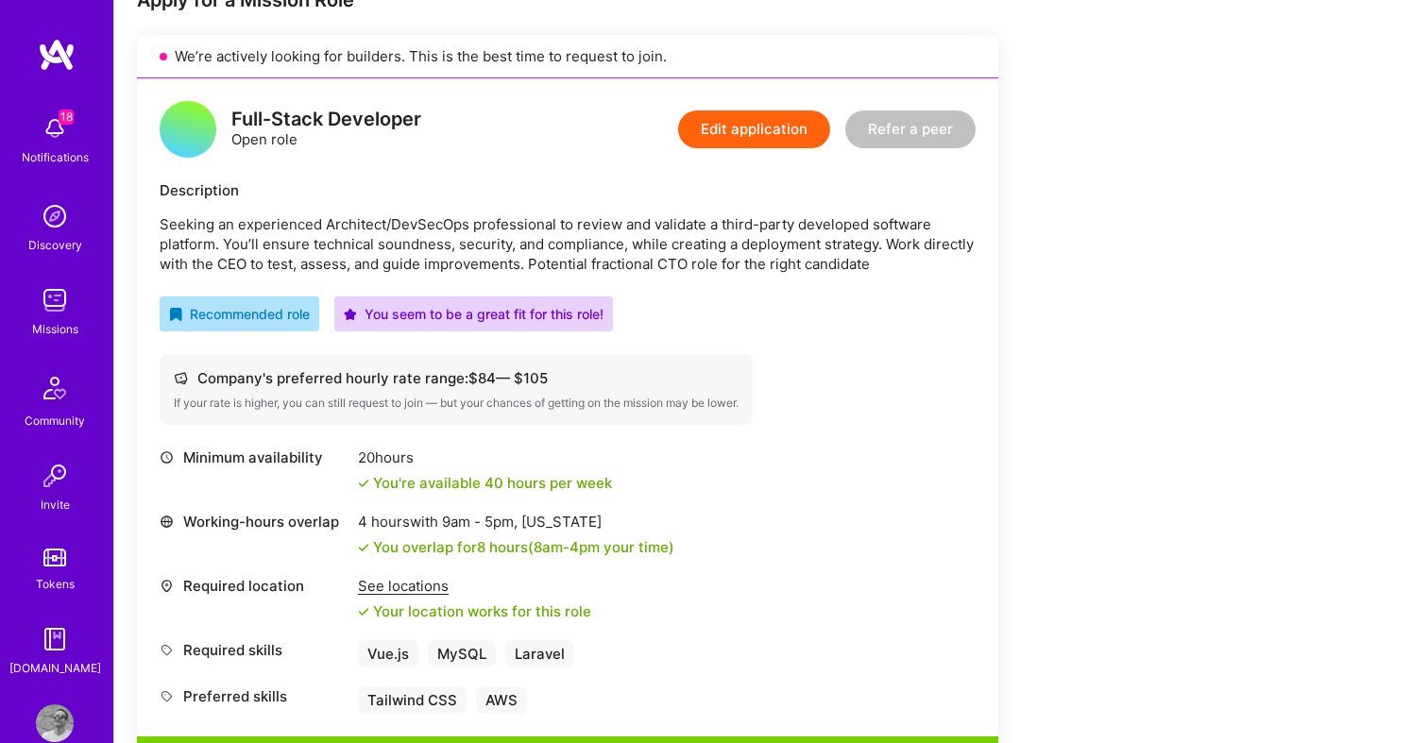
scroll to position [406, 0]
click at [744, 126] on button "Edit application" at bounding box center [754, 130] width 152 height 38
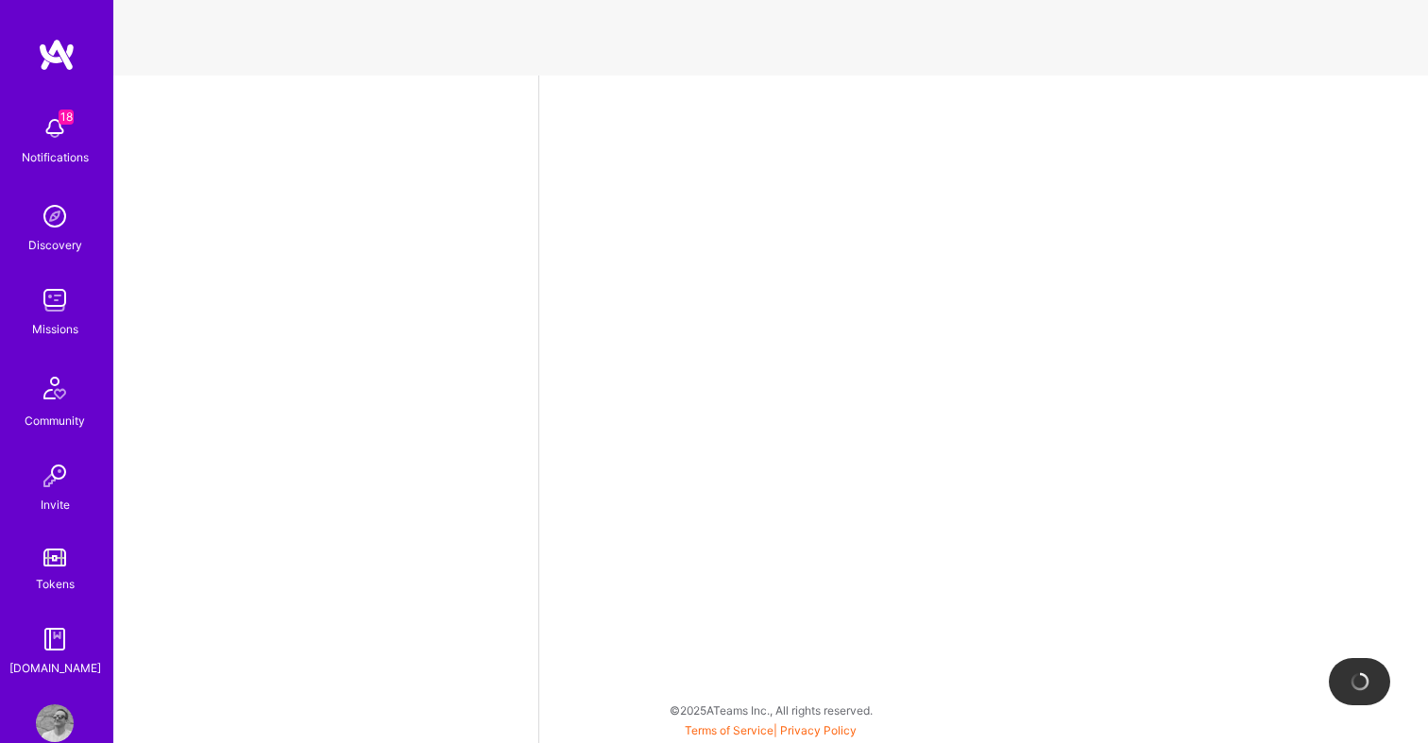
select select "US"
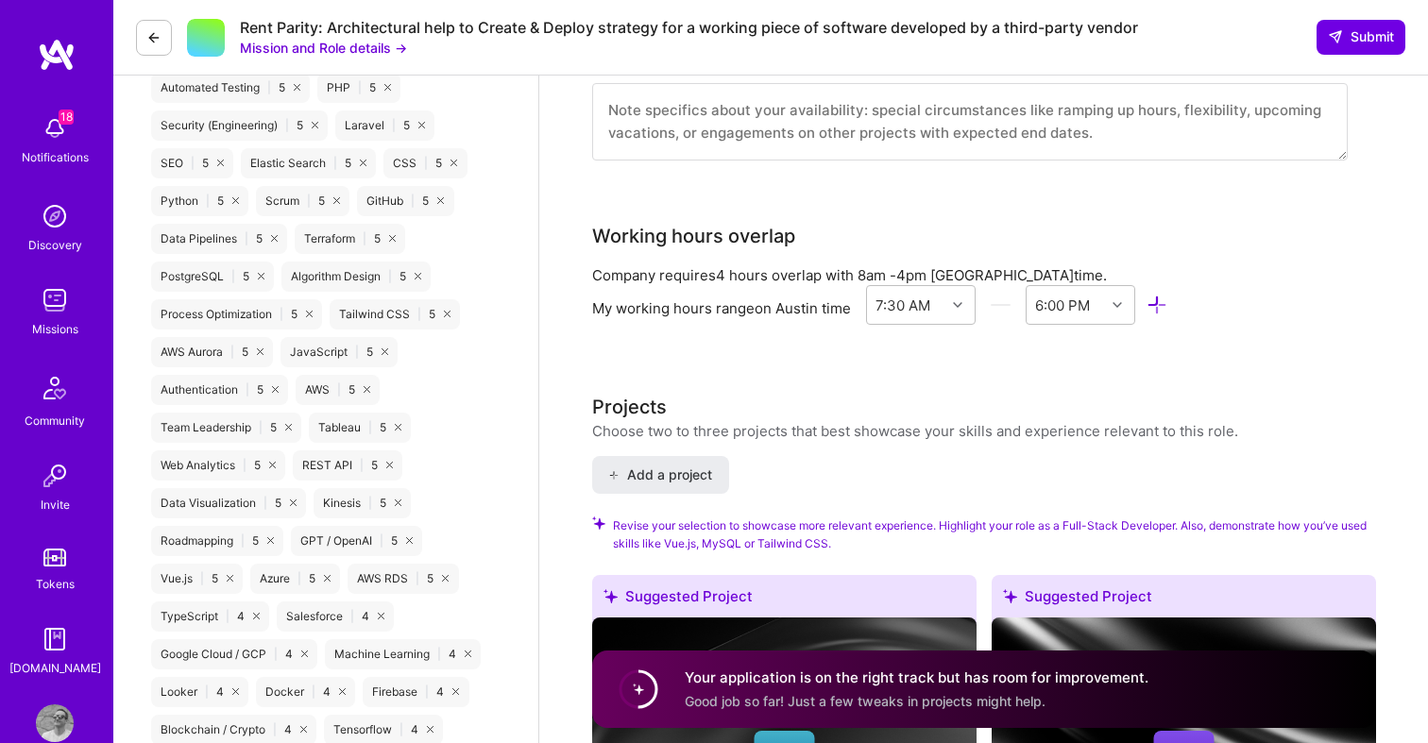
scroll to position [1066, 0]
